Goal: Information Seeking & Learning: Check status

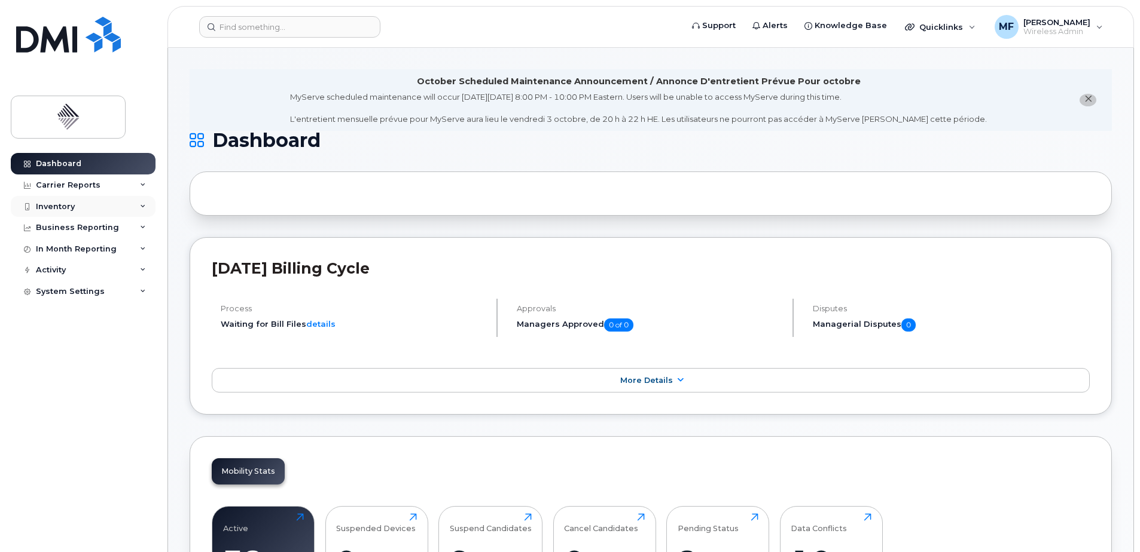
click at [72, 204] on div "Inventory" at bounding box center [55, 207] width 39 height 10
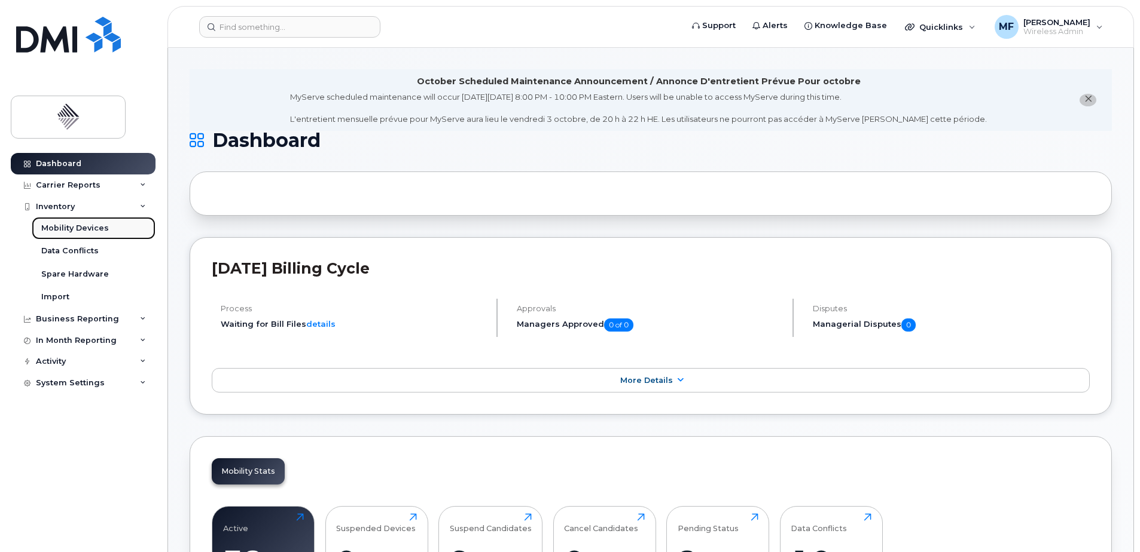
click at [70, 224] on div "Mobility Devices" at bounding box center [75, 228] width 68 height 11
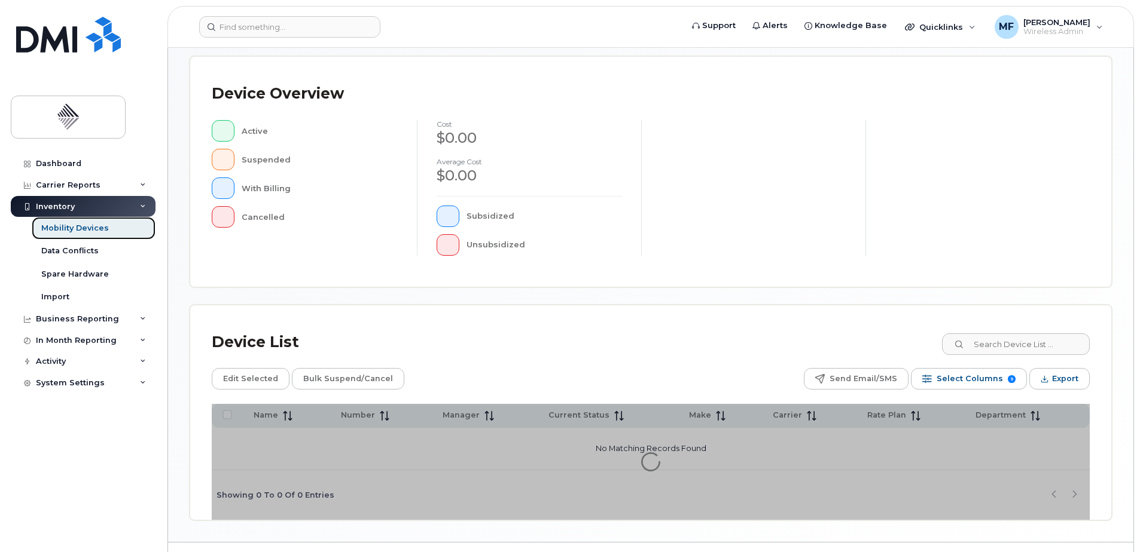
scroll to position [270, 0]
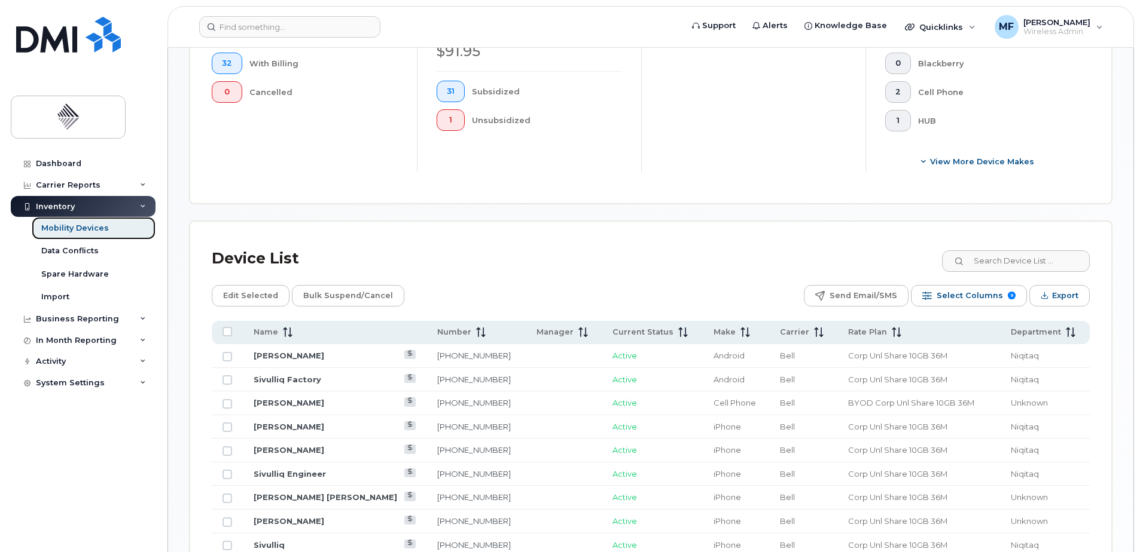
scroll to position [389, 0]
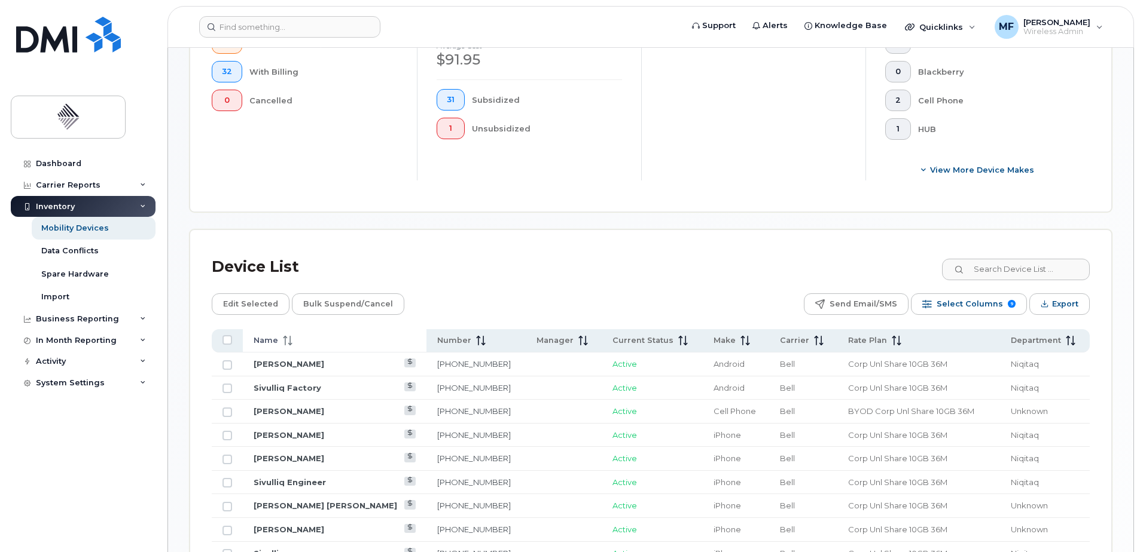
click at [284, 335] on span at bounding box center [285, 340] width 14 height 11
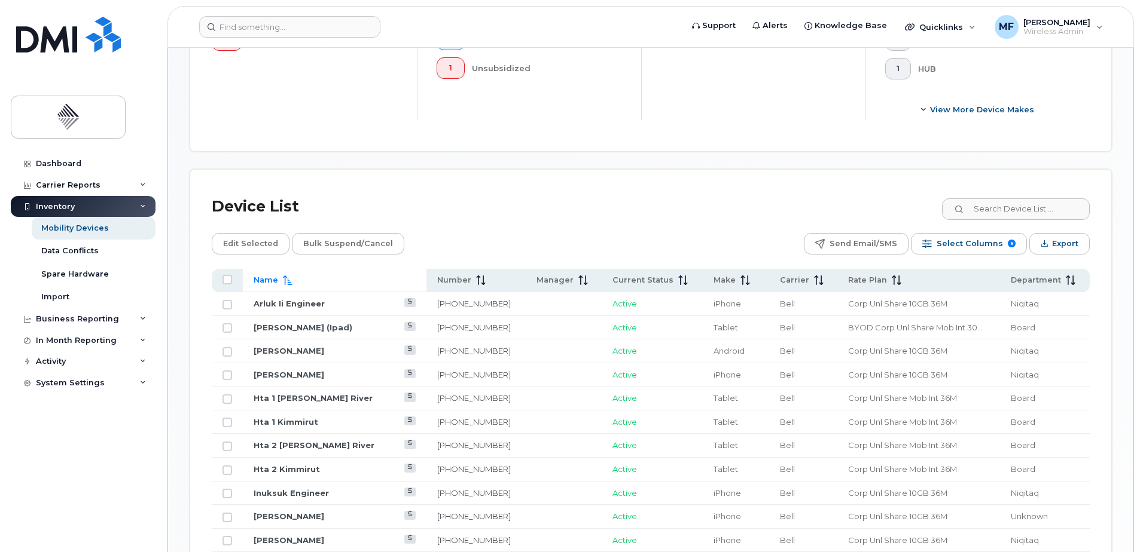
scroll to position [449, 0]
click at [471, 276] on span at bounding box center [478, 281] width 14 height 11
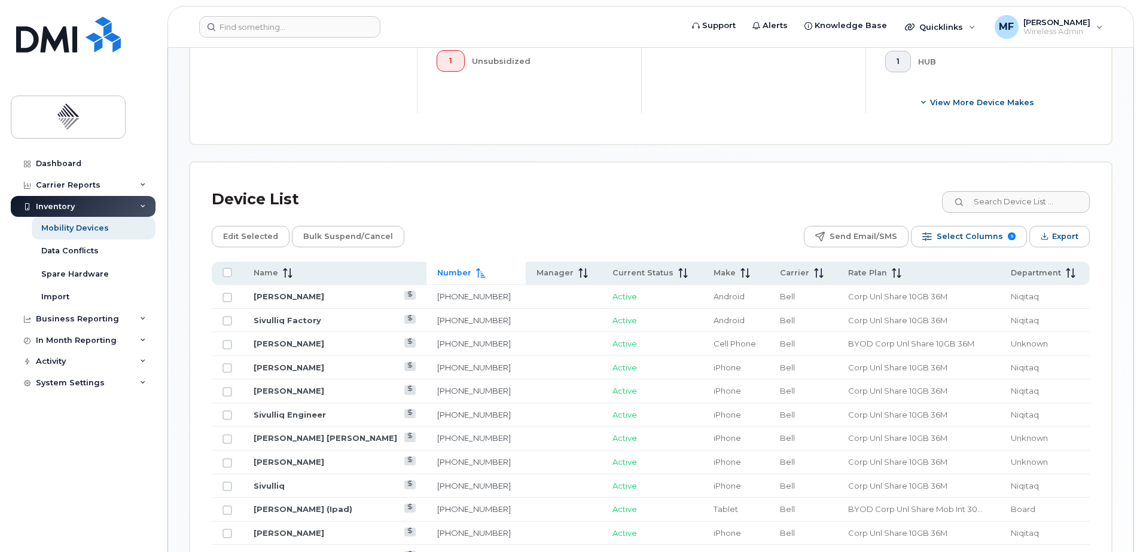
scroll to position [339, 0]
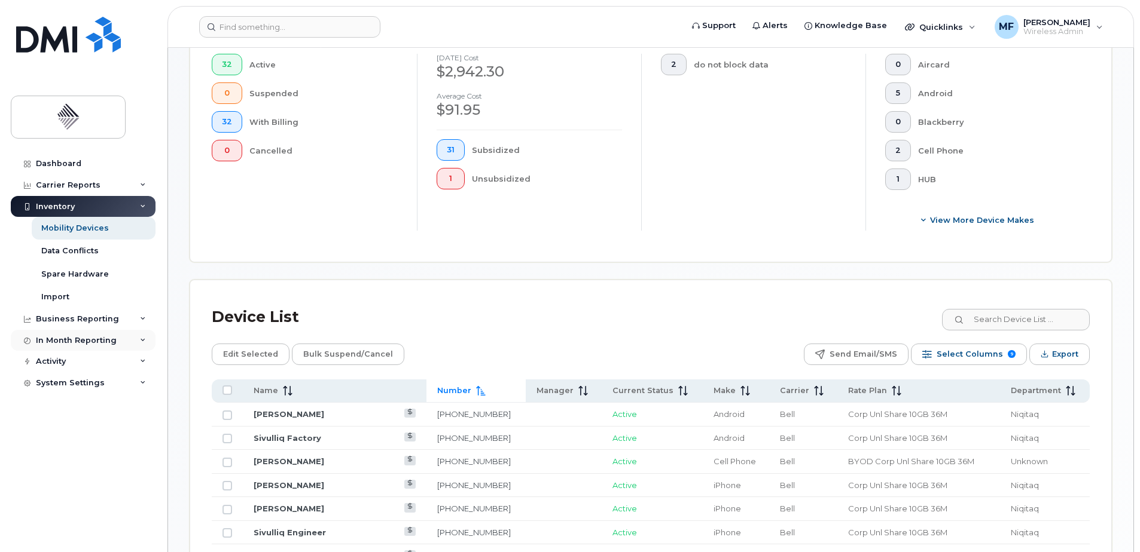
click at [100, 334] on div "In Month Reporting" at bounding box center [83, 341] width 145 height 22
click at [78, 359] on div "Data Usage" at bounding box center [65, 362] width 48 height 11
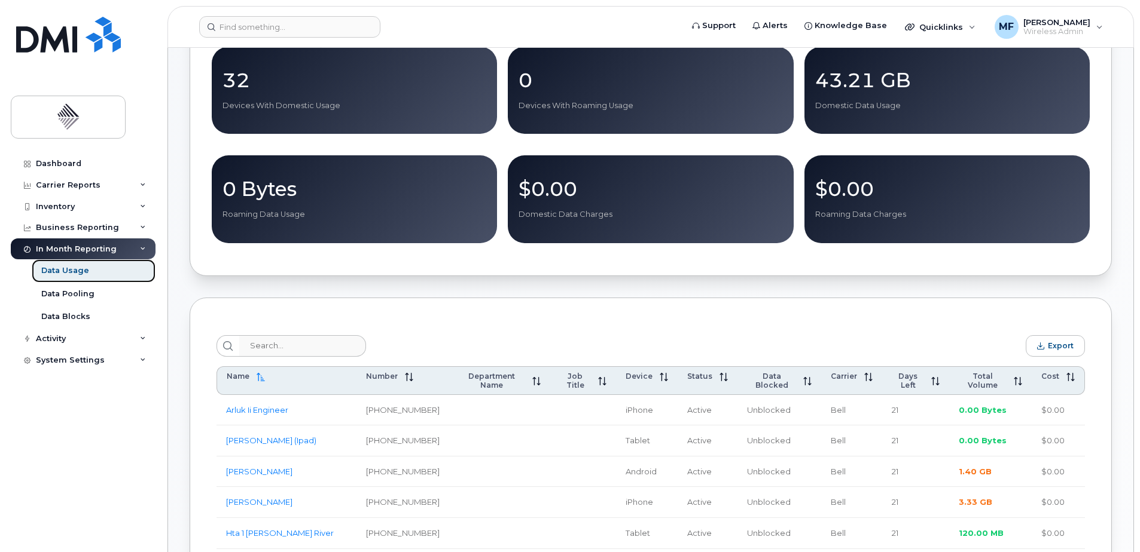
scroll to position [179, 0]
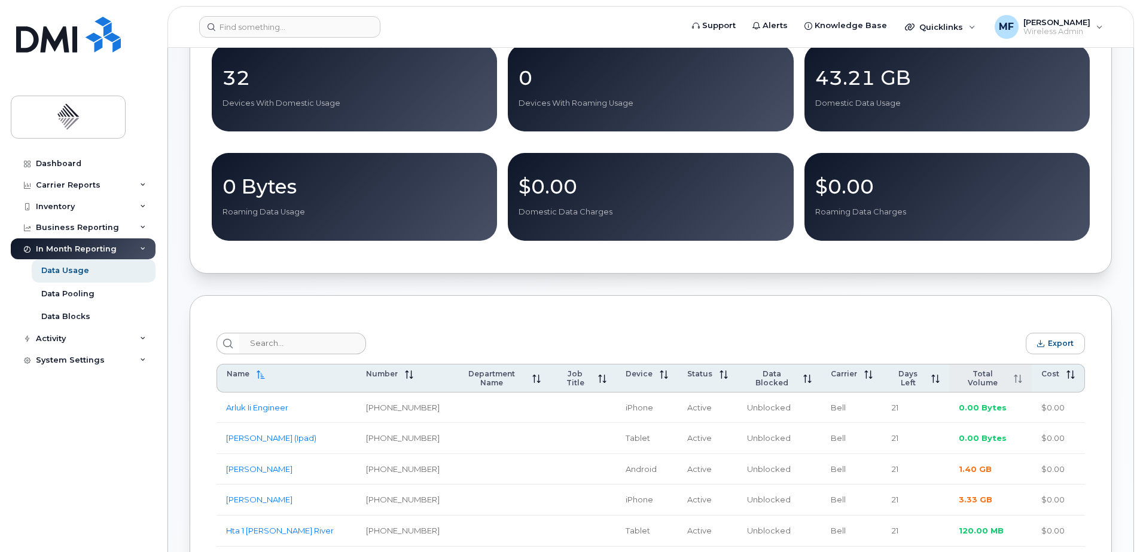
click at [972, 380] on span "Total Volume" at bounding box center [983, 379] width 48 height 18
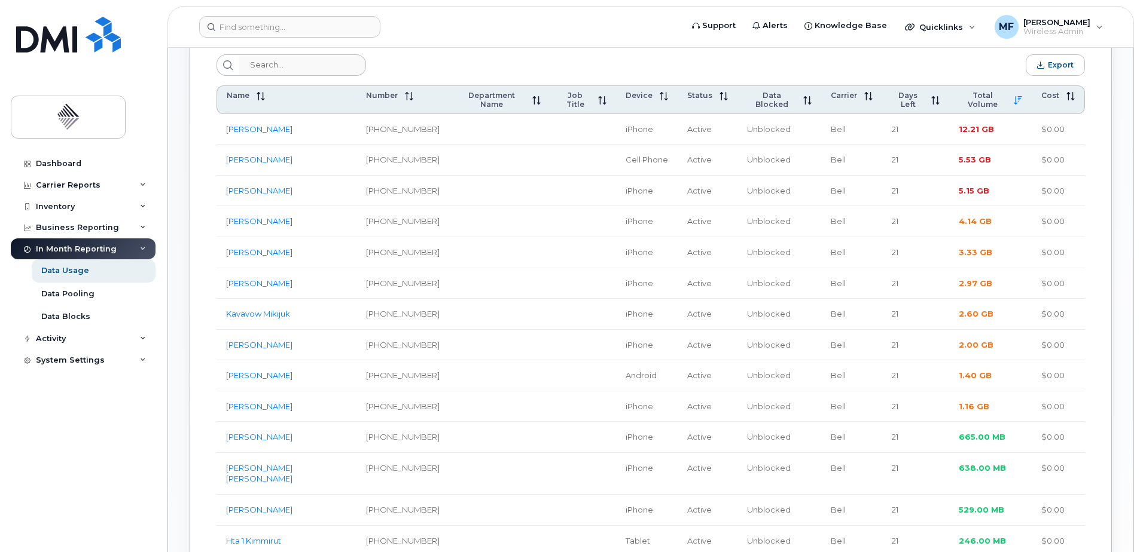
scroll to position [239, 0]
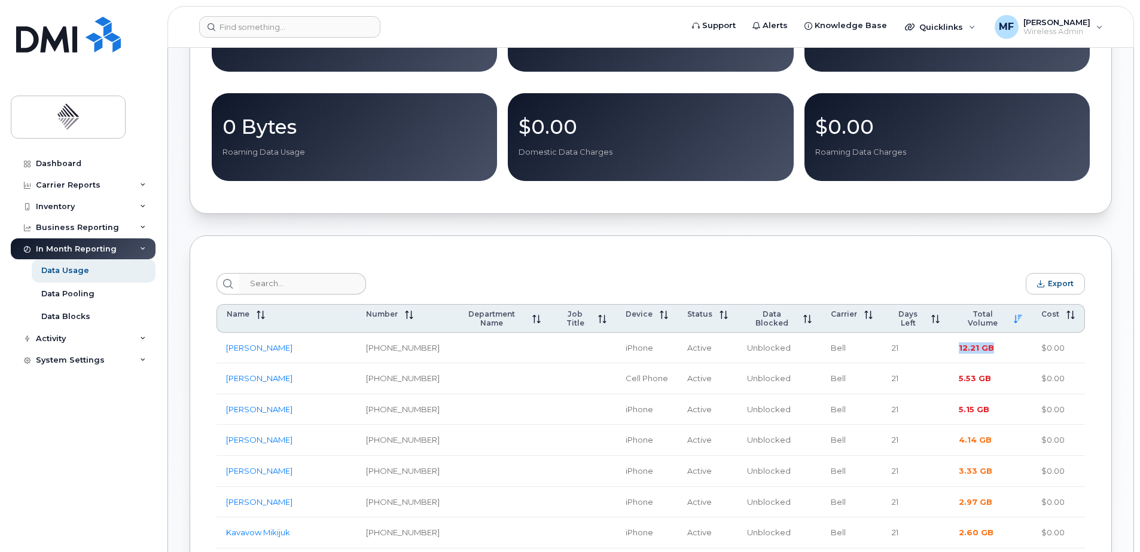
drag, startPoint x: 983, startPoint y: 346, endPoint x: 941, endPoint y: 337, distance: 43.4
click at [941, 337] on tr "Mike Feehan 709-691-8079 iPhone Active Unblocked Bell 21 12.21 GB $0.00" at bounding box center [650, 348] width 868 height 31
drag, startPoint x: 941, startPoint y: 337, endPoint x: 994, endPoint y: 343, distance: 53.6
click at [994, 343] on td "12.21 GB" at bounding box center [990, 348] width 83 height 31
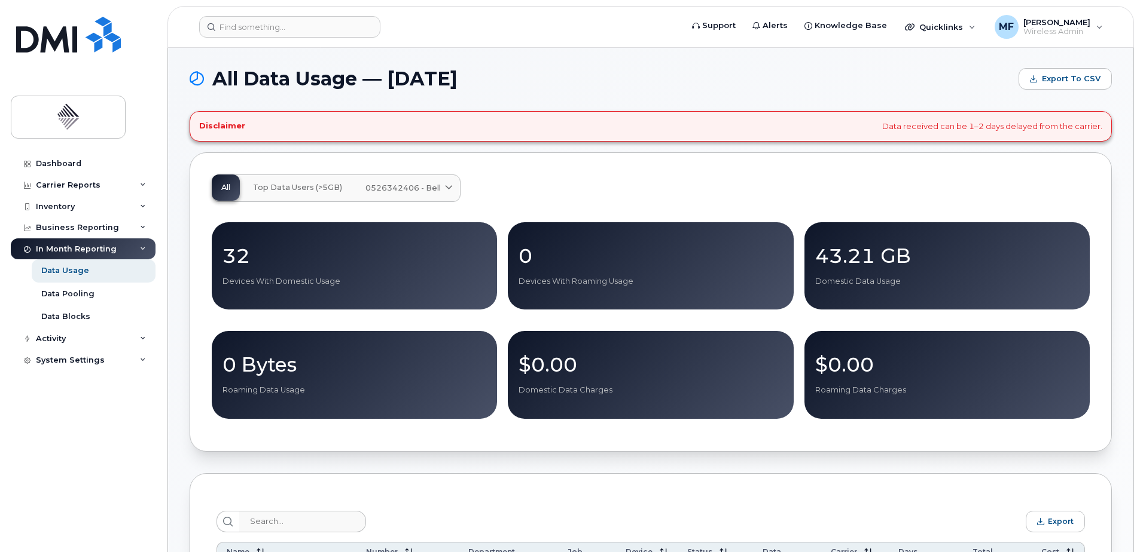
scroll to position [0, 0]
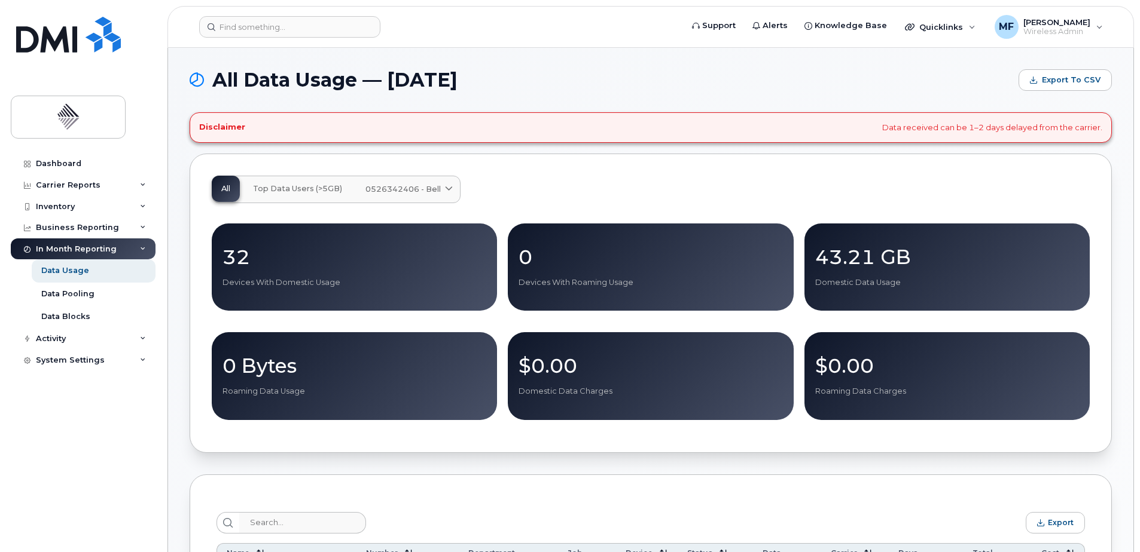
click at [440, 190] on div "0526342406 - Bell" at bounding box center [407, 189] width 85 height 11
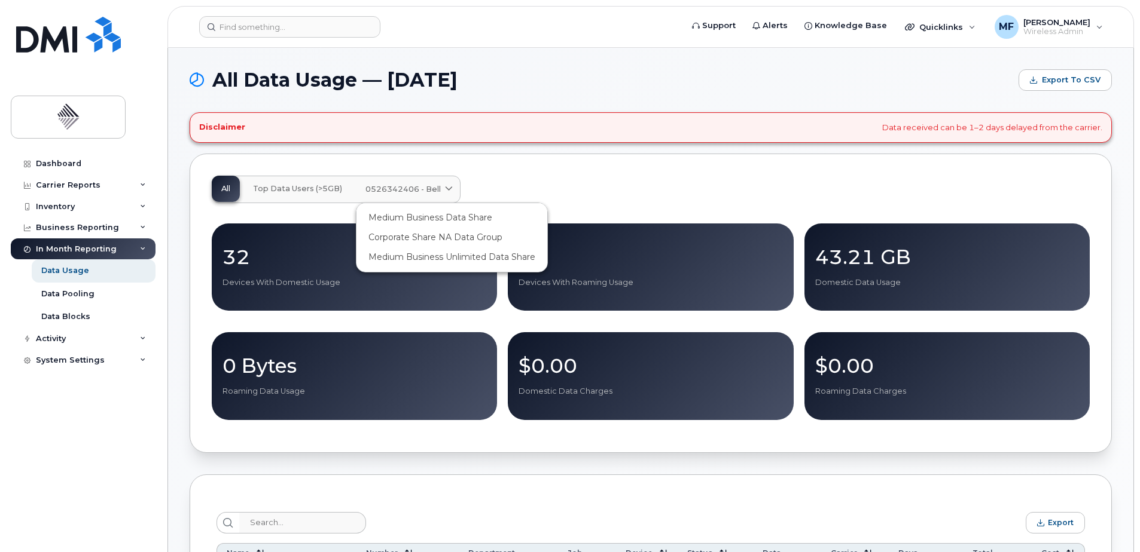
click at [440, 190] on div "0526342406 - Bell" at bounding box center [407, 189] width 85 height 11
click at [688, 179] on div "All Top Data Users (>5GB) 0526342406 - Bell Medium Business Data Share Corporat…" at bounding box center [651, 190] width 878 height 28
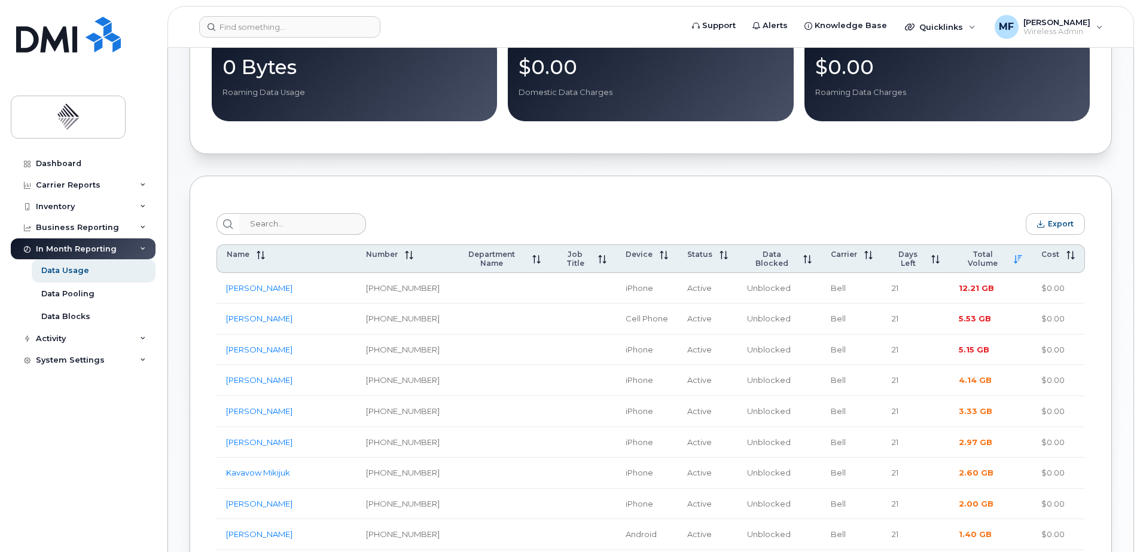
click at [395, 340] on td "709-770-3670" at bounding box center [402, 350] width 93 height 31
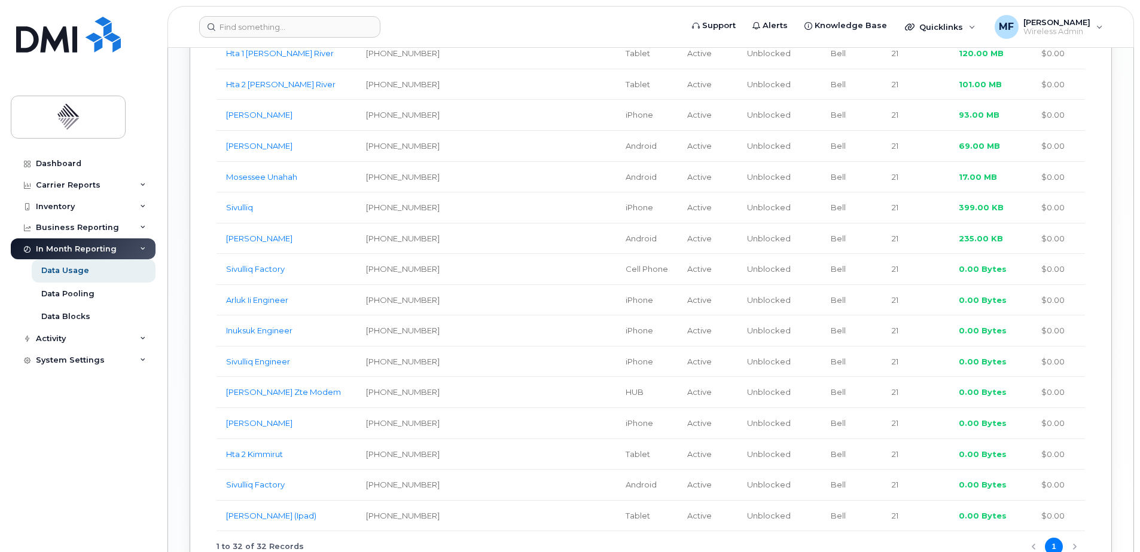
scroll to position [1129, 0]
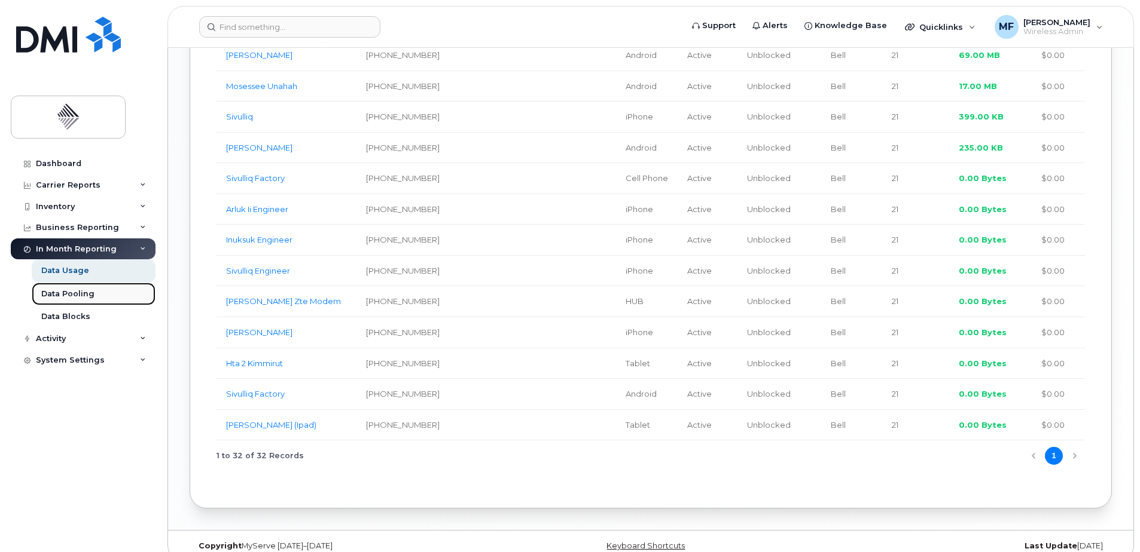
click at [68, 296] on div "Data Pooling" at bounding box center [67, 294] width 53 height 11
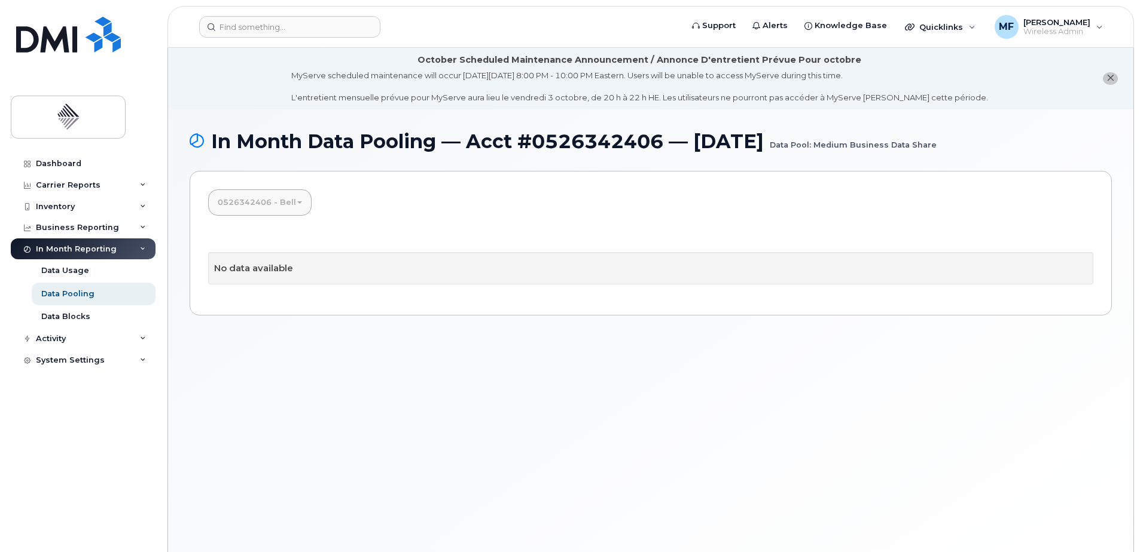
click at [278, 194] on link "0526342406 - Bell" at bounding box center [259, 203] width 103 height 26
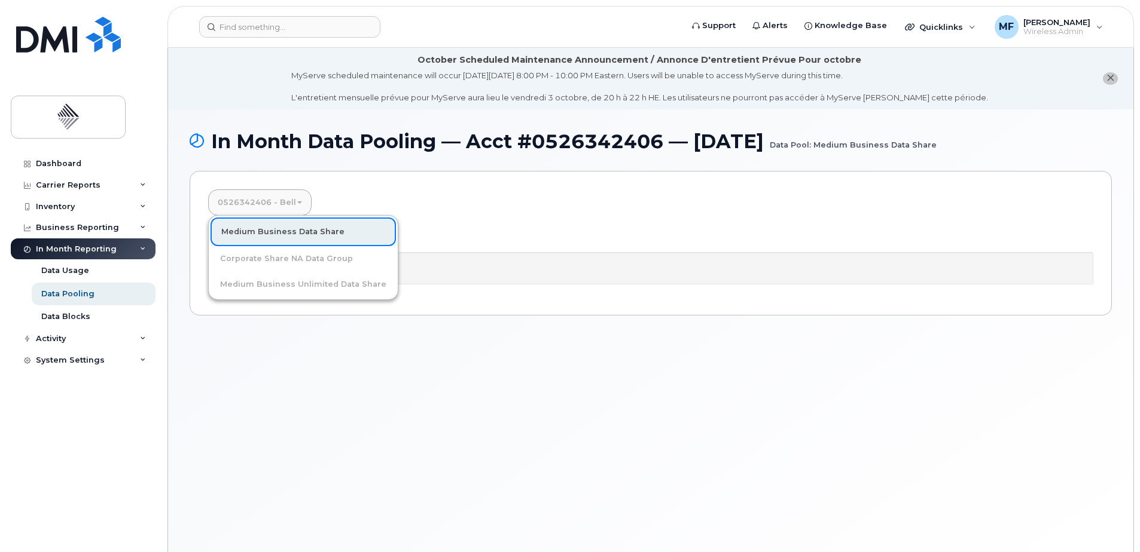
click at [278, 194] on link "0526342406 - Bell" at bounding box center [259, 203] width 103 height 26
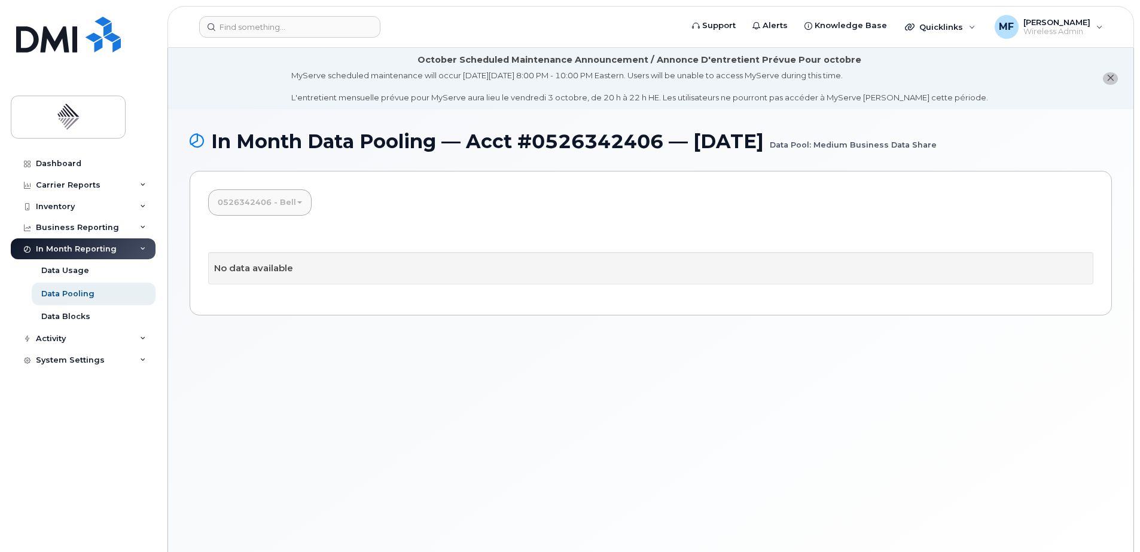
click at [278, 194] on link "0526342406 - Bell" at bounding box center [259, 203] width 103 height 26
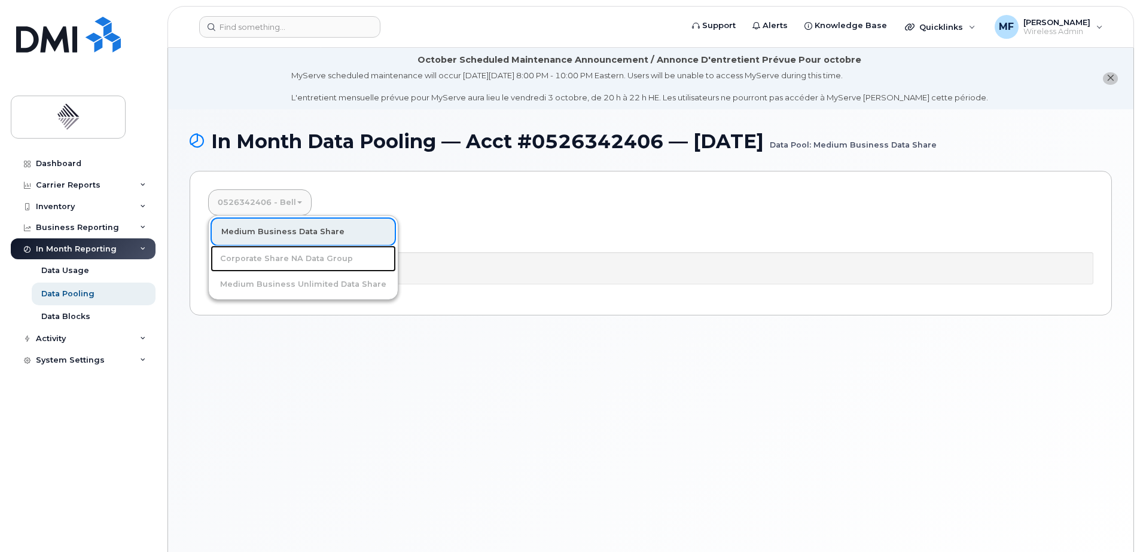
click at [292, 262] on link "Corporate Share NA Data Group" at bounding box center [302, 259] width 185 height 26
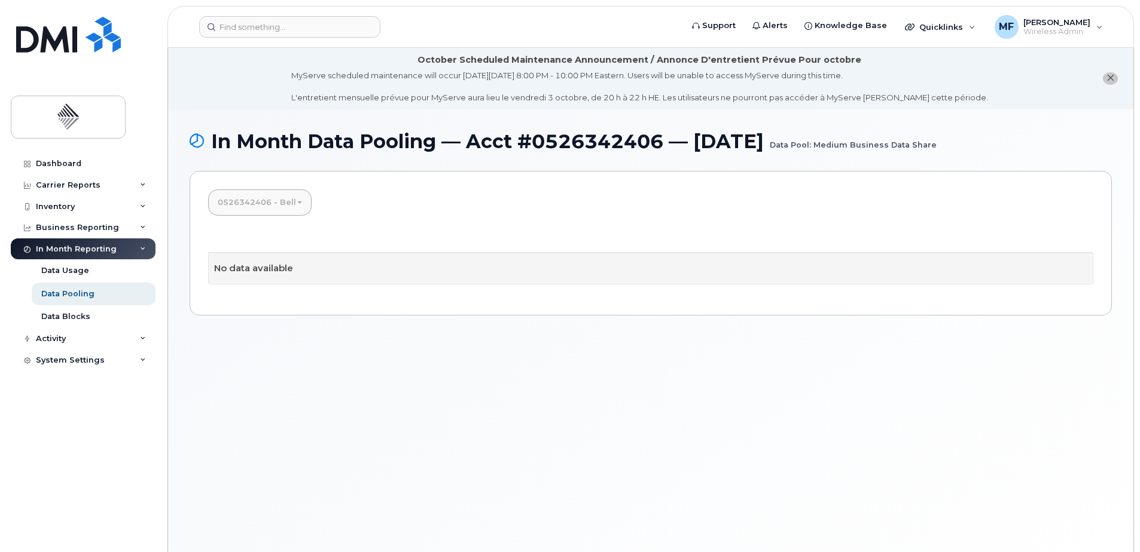
click at [370, 206] on div "0526342406 - Bell Medium Business Data Share Corporate Share NA Data Group Medi…" at bounding box center [651, 243] width 922 height 145
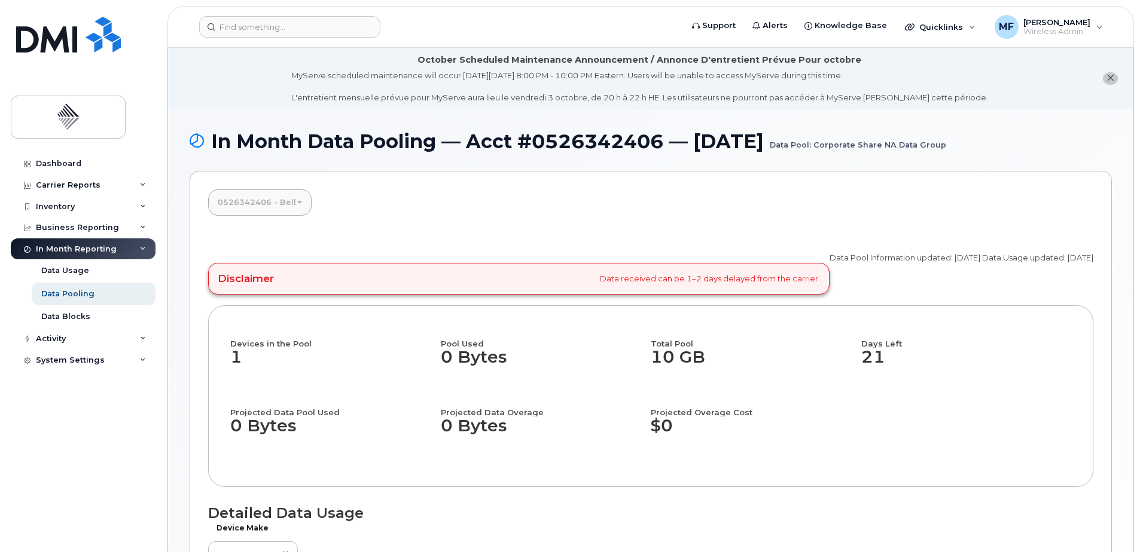
click at [273, 200] on link "0526342406 - Bell" at bounding box center [259, 203] width 103 height 26
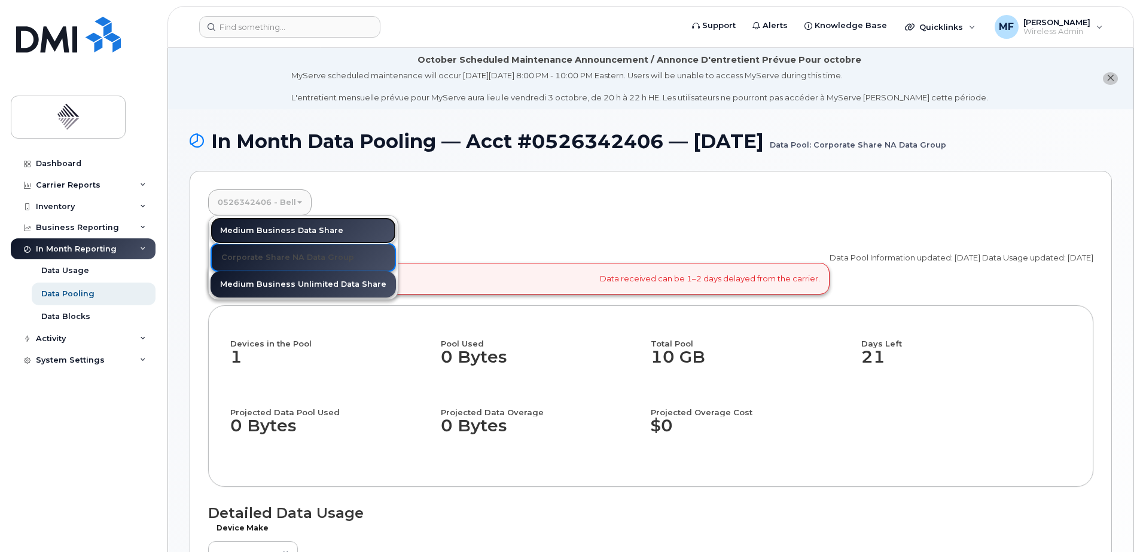
click at [283, 229] on link "Medium Business Data Share" at bounding box center [302, 231] width 185 height 26
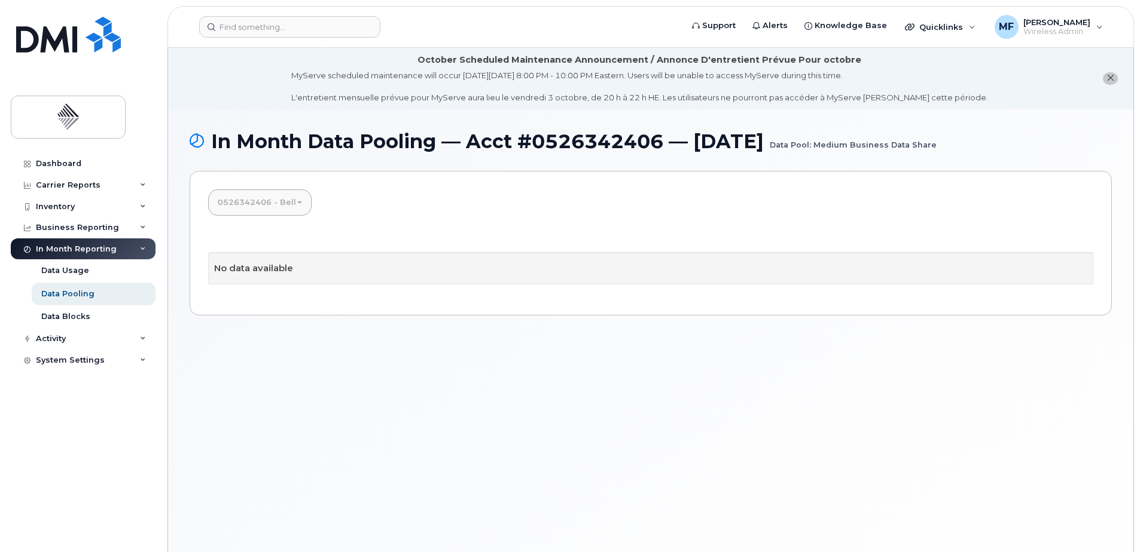
click at [274, 205] on link "0526342406 - Bell" at bounding box center [259, 203] width 103 height 26
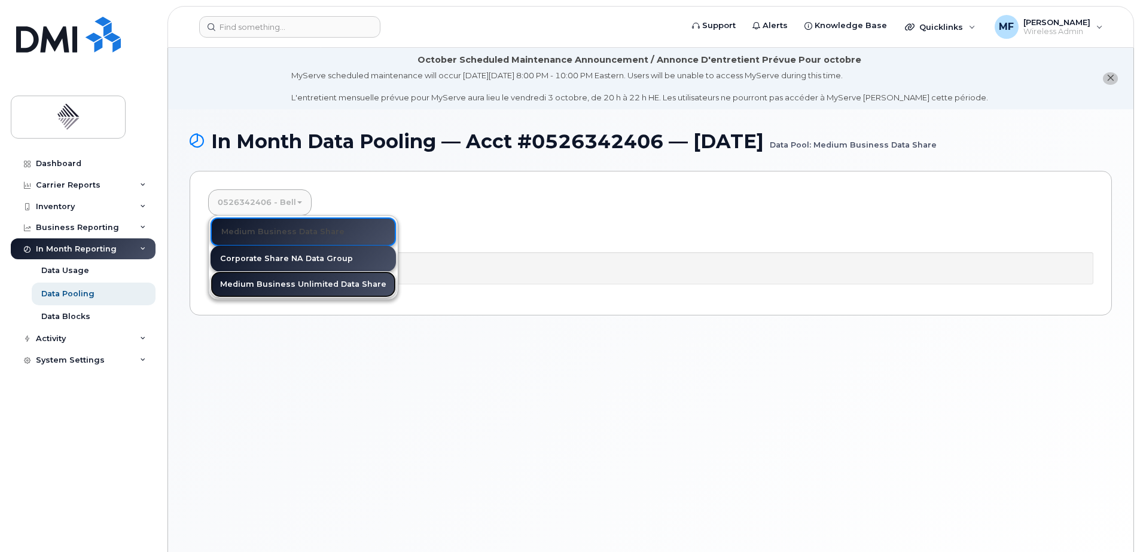
click at [285, 286] on link "Medium Business Unlimited Data Share" at bounding box center [302, 284] width 185 height 26
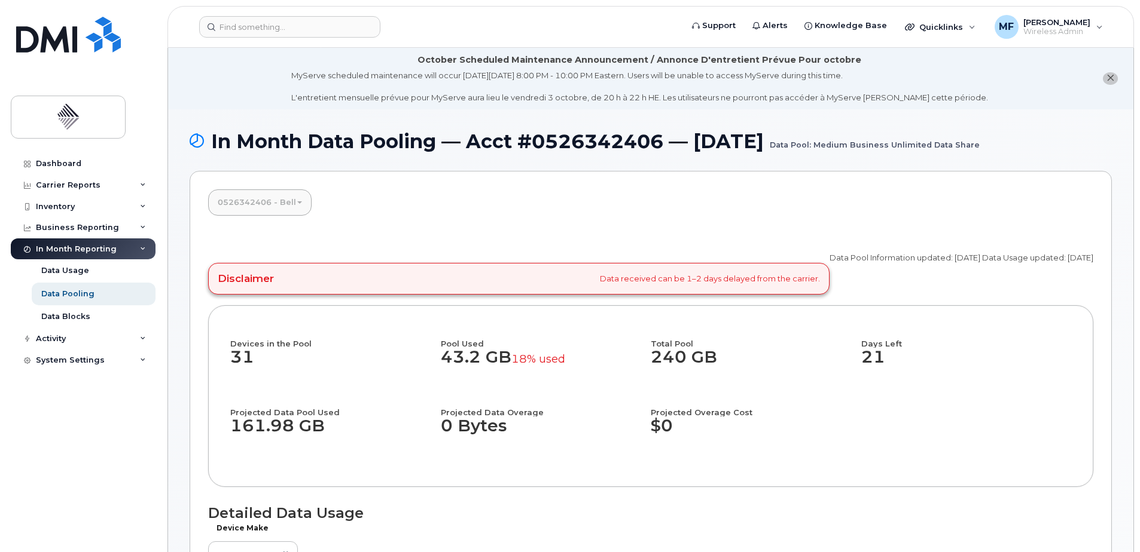
drag, startPoint x: 718, startPoint y: 356, endPoint x: 652, endPoint y: 355, distance: 65.8
click at [652, 355] on dd "240 GB" at bounding box center [751, 363] width 200 height 31
drag, startPoint x: 652, startPoint y: 355, endPoint x: 698, endPoint y: 376, distance: 50.0
click at [698, 376] on dd "240 GB" at bounding box center [751, 363] width 200 height 31
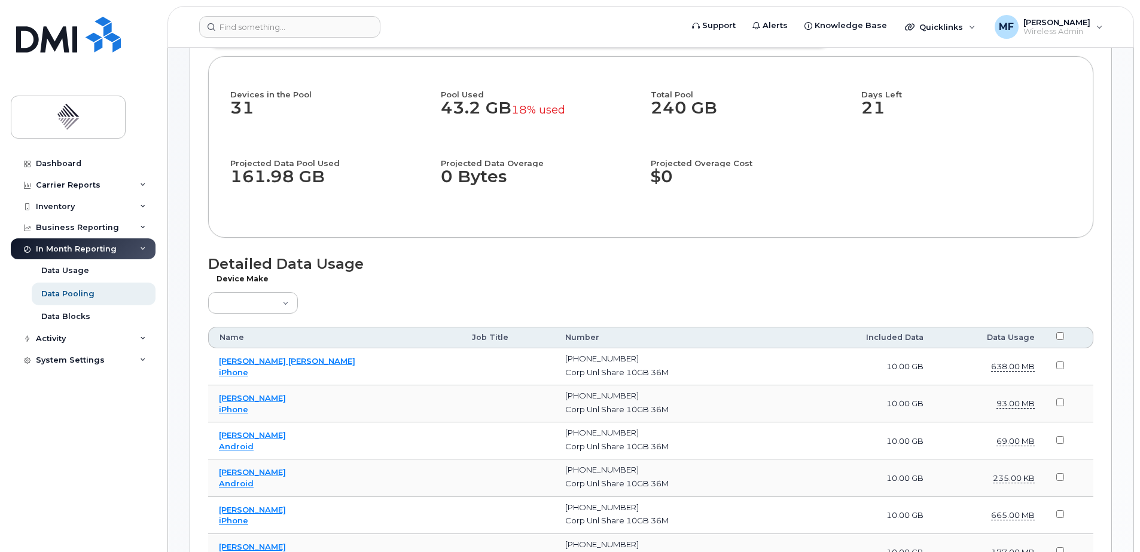
scroll to position [299, 0]
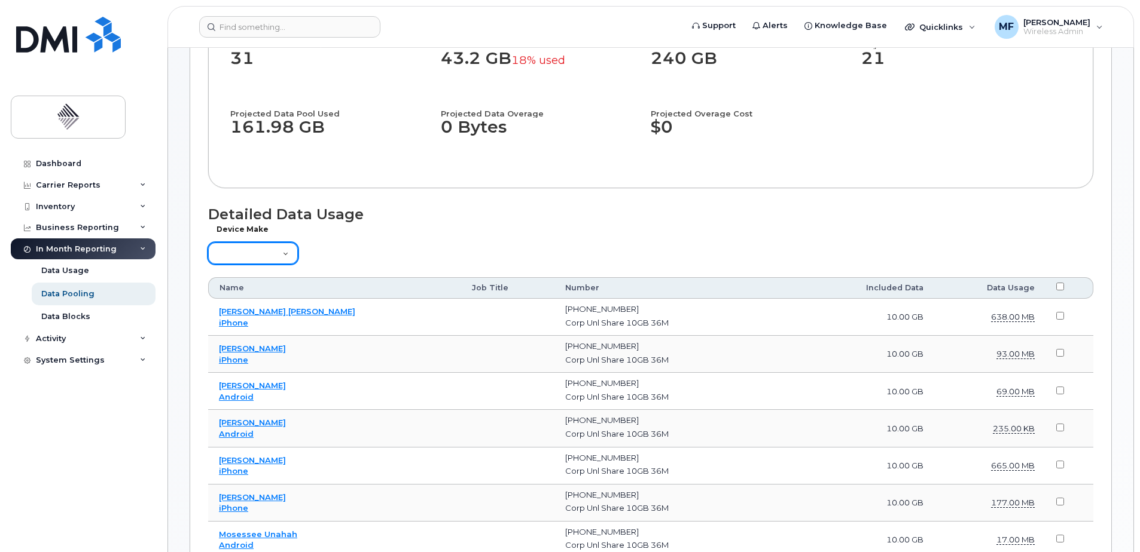
click at [255, 250] on select "Aircard Android Blackberry Cell Phone GPS HUB iPhone Laptop Mike Modem Pager Ta…" at bounding box center [253, 254] width 90 height 22
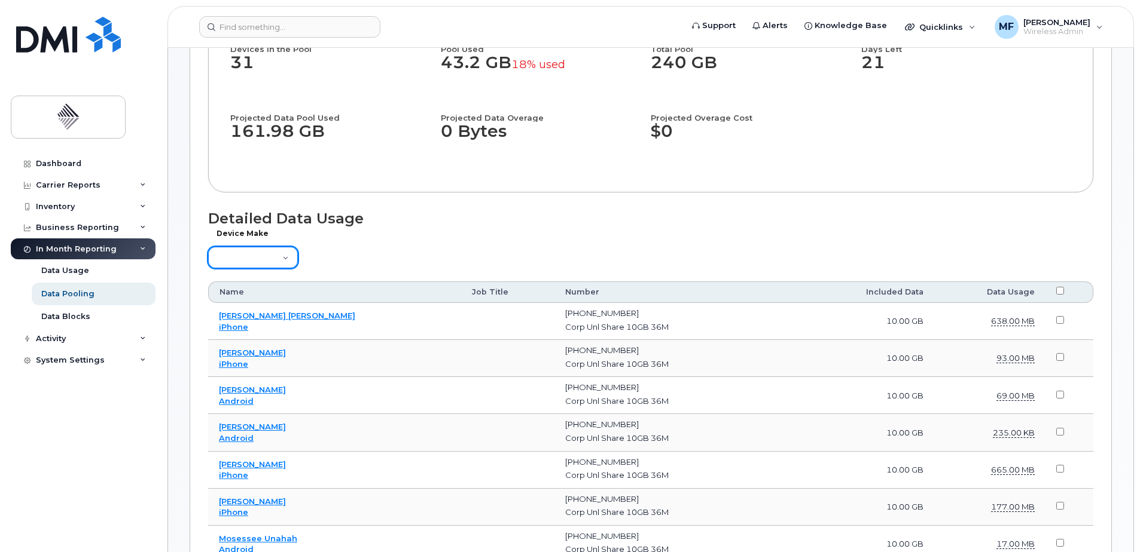
scroll to position [120, 0]
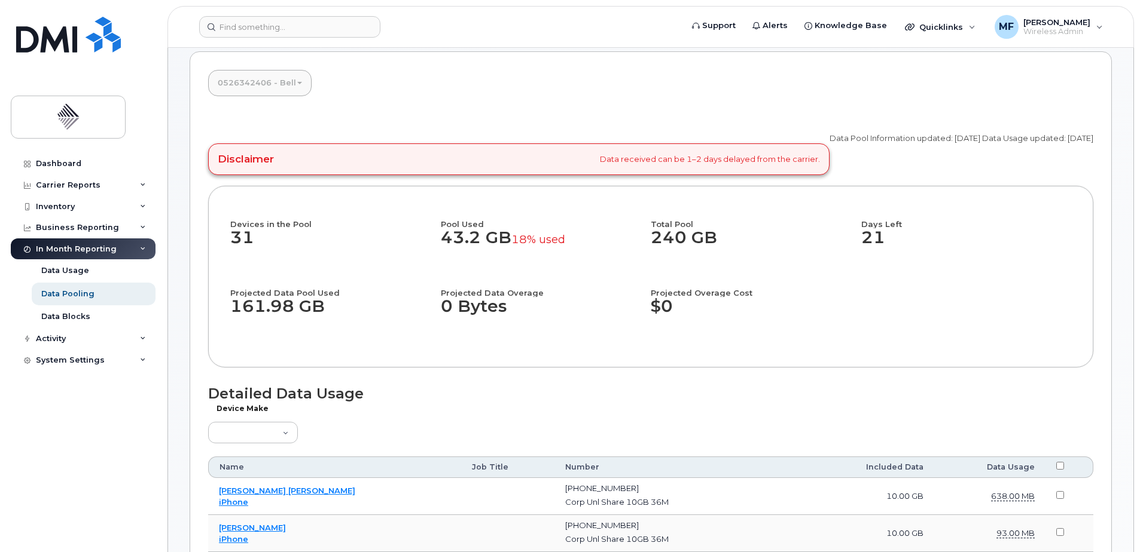
drag, startPoint x: 444, startPoint y: 240, endPoint x: 506, endPoint y: 239, distance: 62.2
click at [506, 239] on dd "43.2 GB 18% used" at bounding box center [541, 243] width 200 height 31
drag, startPoint x: 506, startPoint y: 239, endPoint x: 498, endPoint y: 259, distance: 21.2
click at [498, 259] on dd "43.2 GB 18% used" at bounding box center [541, 243] width 200 height 31
click at [42, 168] on div "Dashboard" at bounding box center [58, 164] width 45 height 10
